Goal: Task Accomplishment & Management: Manage account settings

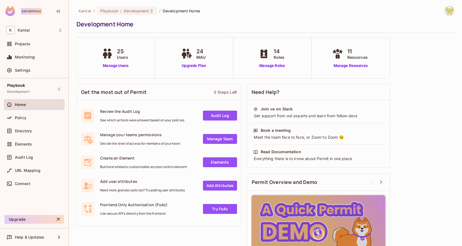
click at [254, 18] on div "Kantar / Playbook : Development / Development Home Development Home" at bounding box center [265, 19] width 378 height 27
click at [43, 89] on div "Playbook Development" at bounding box center [34, 89] width 61 height 15
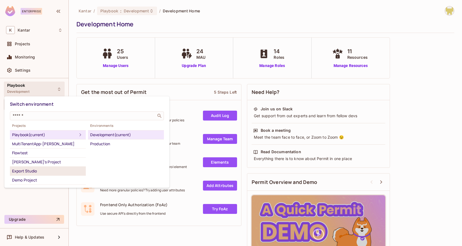
click at [51, 171] on div "Export Studio" at bounding box center [47, 171] width 71 height 7
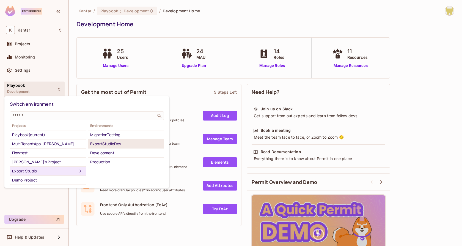
click at [131, 142] on div "ExportStudioDev" at bounding box center [125, 144] width 71 height 7
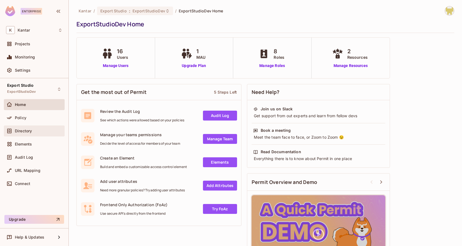
click at [31, 133] on div "Directory" at bounding box center [34, 131] width 56 height 7
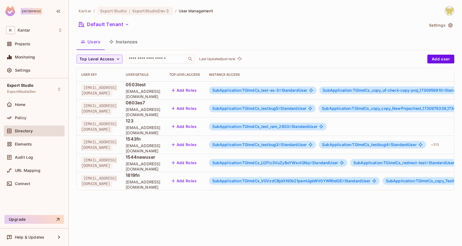
click at [450, 8] on img at bounding box center [449, 10] width 9 height 9
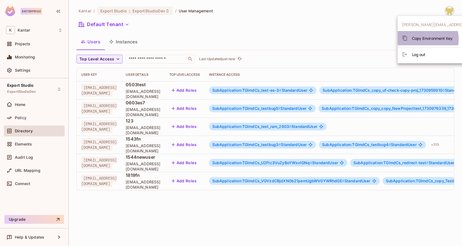
click at [420, 39] on span "Copy Environment Key" at bounding box center [432, 38] width 41 height 5
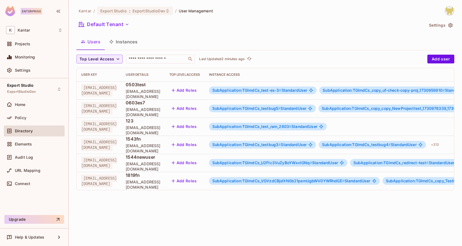
click at [130, 46] on button "Instances" at bounding box center [123, 42] width 37 height 14
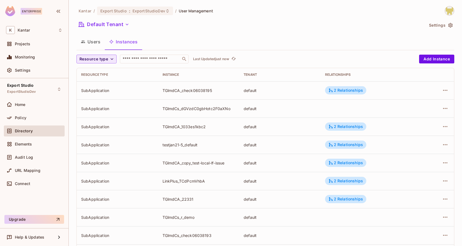
click at [109, 57] on icon "button" at bounding box center [111, 58] width 5 height 5
click at [146, 60] on div at bounding box center [231, 123] width 462 height 246
click at [142, 57] on input "text" at bounding box center [150, 58] width 58 height 5
paste input "**********"
type input "**********"
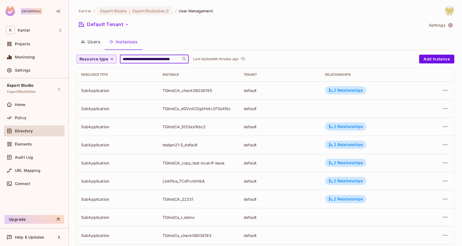
scroll to position [0, 16]
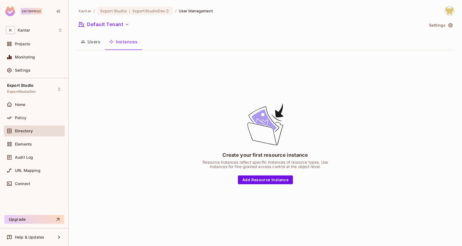
click at [92, 42] on button "Users" at bounding box center [90, 42] width 28 height 14
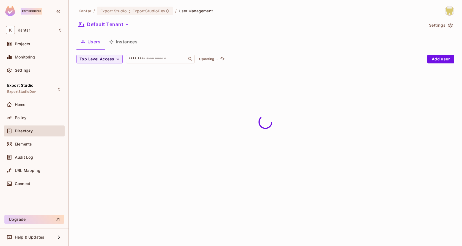
click at [119, 43] on button "Instances" at bounding box center [123, 42] width 37 height 14
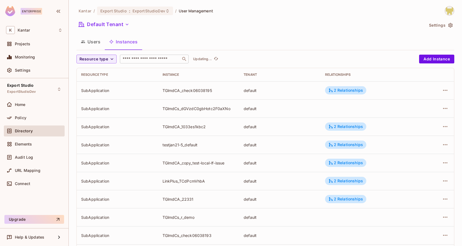
click at [132, 57] on input "text" at bounding box center [150, 58] width 58 height 5
paste input "**********"
type input "**********"
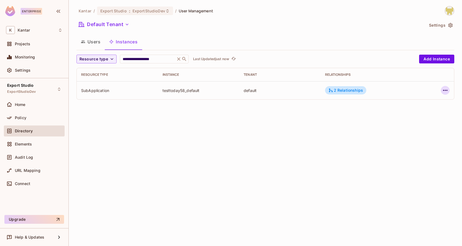
click at [442, 92] on icon "button" at bounding box center [445, 90] width 7 height 7
click at [410, 112] on div "Edit Attributes" at bounding box center [404, 114] width 27 height 5
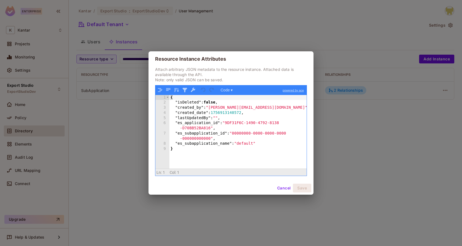
click at [283, 187] on button "Cancel" at bounding box center [284, 188] width 18 height 9
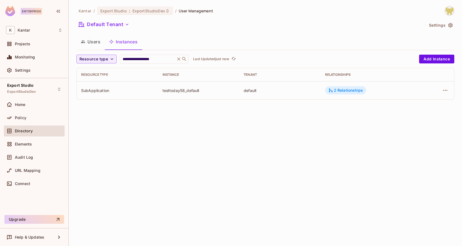
click at [343, 93] on div "2 Relationships" at bounding box center [345, 90] width 41 height 8
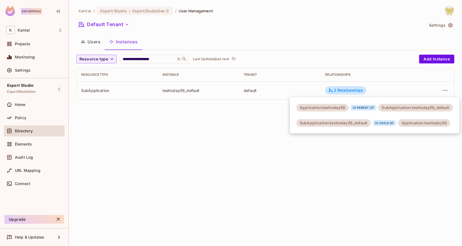
click at [228, 132] on div at bounding box center [231, 123] width 462 height 246
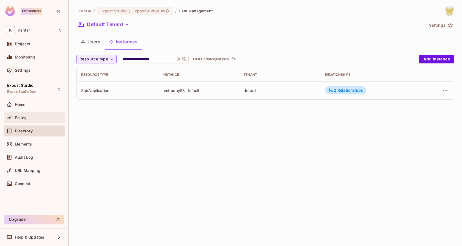
click at [29, 119] on div "Policy" at bounding box center [39, 118] width 48 height 4
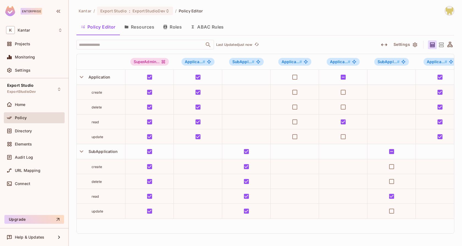
click at [175, 28] on button "Roles" at bounding box center [172, 27] width 27 height 14
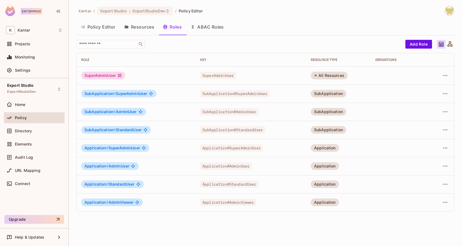
click at [145, 26] on button "Resources" at bounding box center [139, 27] width 39 height 14
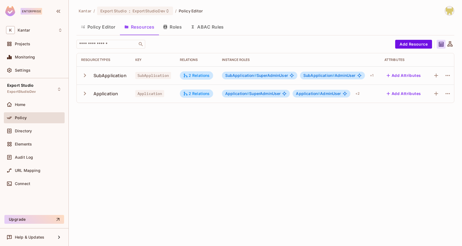
click at [103, 25] on button "Policy Editor" at bounding box center [97, 27] width 43 height 14
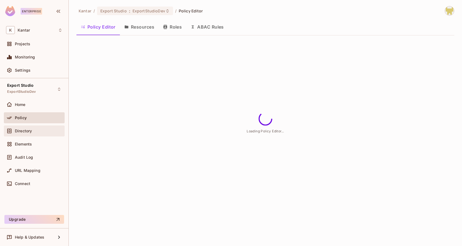
click at [36, 126] on div "Directory" at bounding box center [34, 131] width 61 height 11
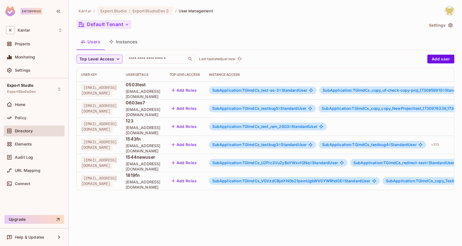
click at [119, 27] on button "Default Tenant" at bounding box center [103, 24] width 55 height 9
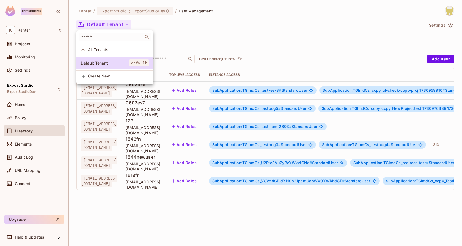
click at [112, 52] on span "All Tenants" at bounding box center [118, 49] width 61 height 5
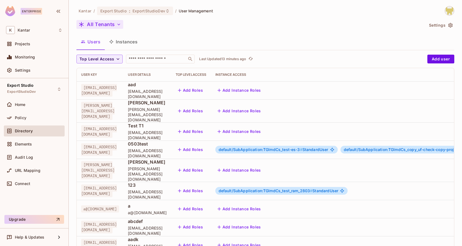
click at [114, 28] on button "All Tenants" at bounding box center [99, 24] width 47 height 9
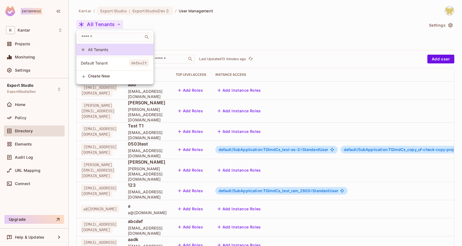
click at [172, 14] on div at bounding box center [231, 123] width 462 height 246
